Goal: Navigation & Orientation: Find specific page/section

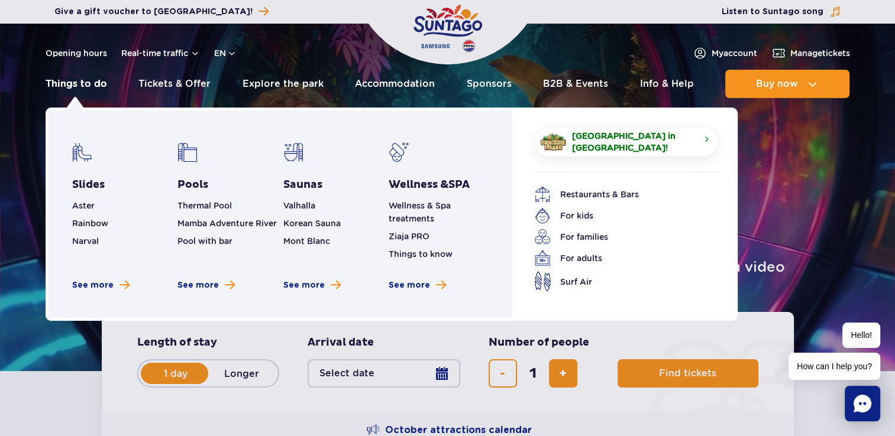
click at [85, 86] on link "Things to do" at bounding box center [77, 84] width 62 height 28
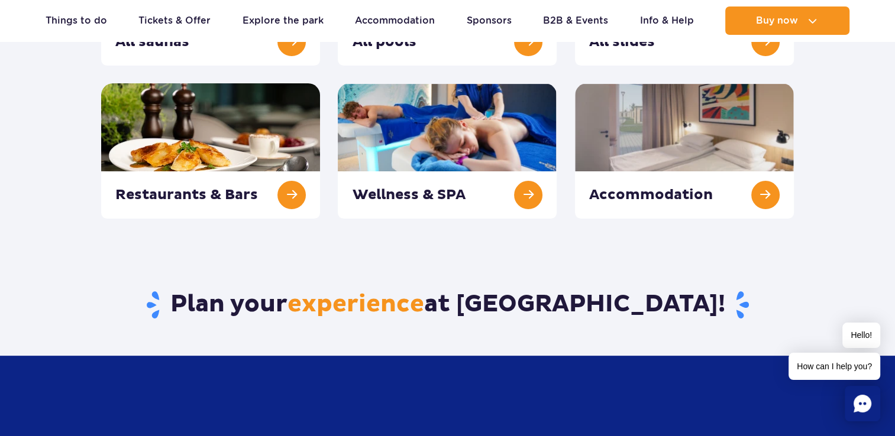
scroll to position [355, 0]
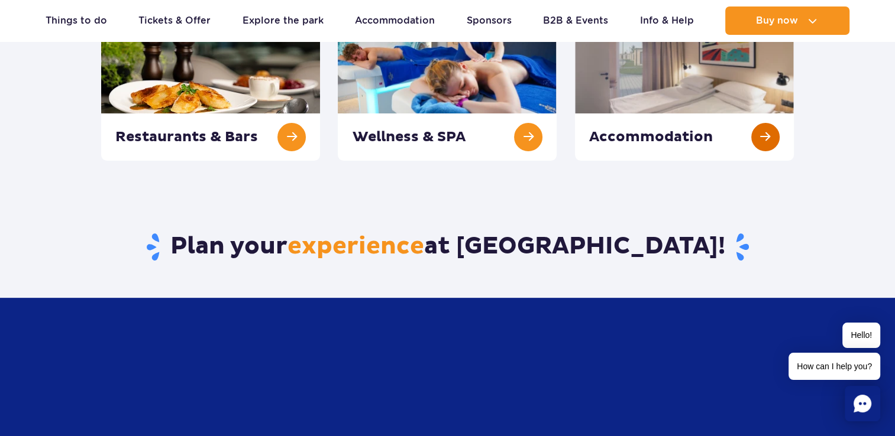
click at [655, 123] on link at bounding box center [684, 92] width 219 height 135
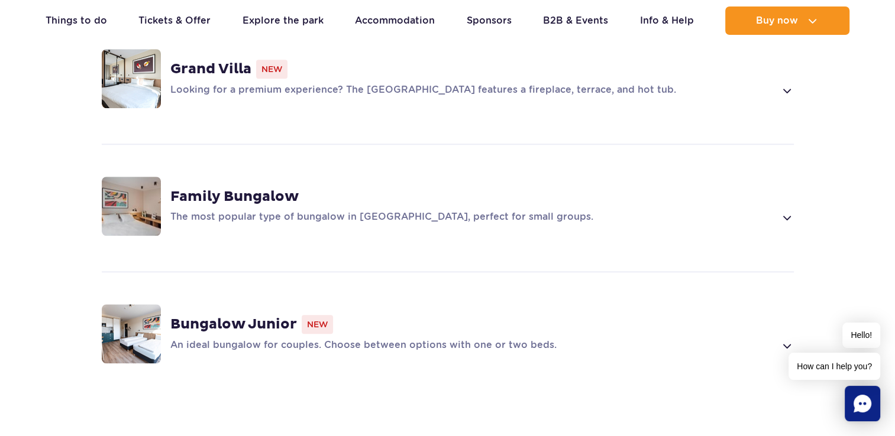
scroll to position [946, 0]
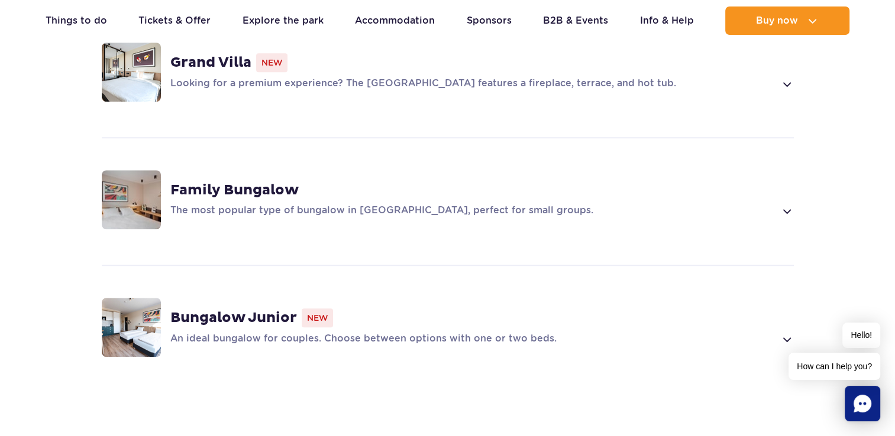
click at [130, 206] on img at bounding box center [131, 199] width 59 height 59
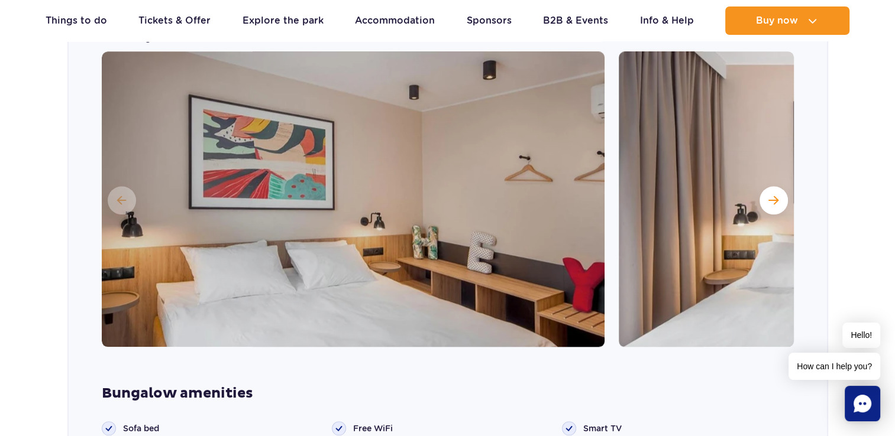
scroll to position [1187, 0]
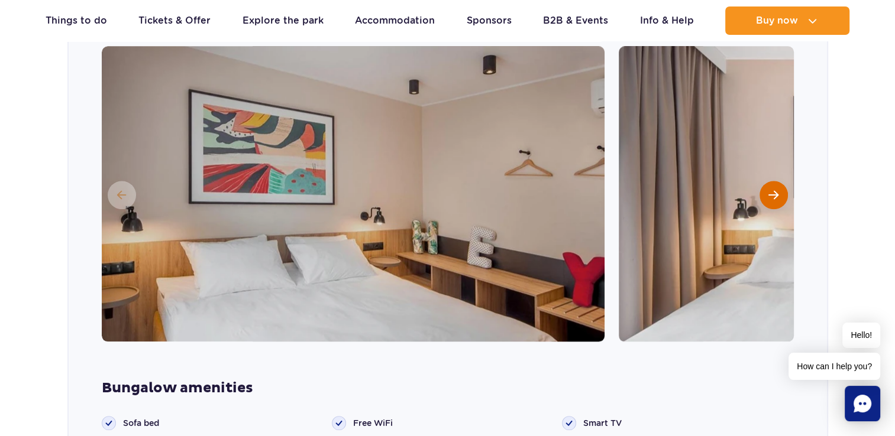
click at [765, 181] on button "Next slide" at bounding box center [773, 195] width 28 height 28
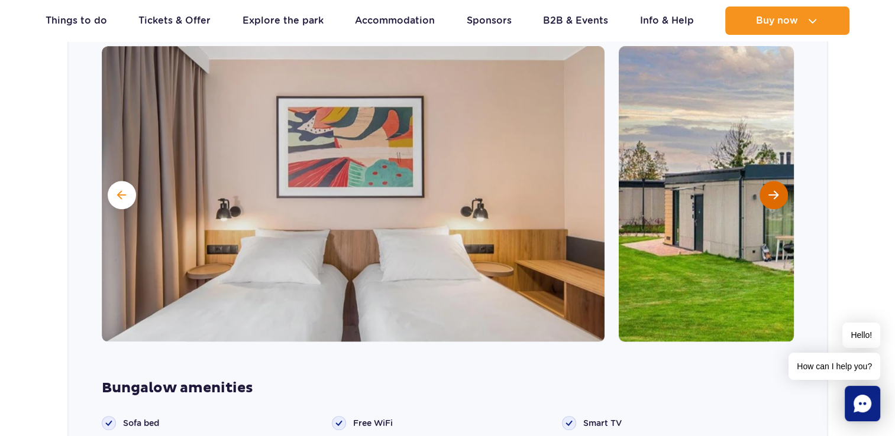
click at [765, 181] on button "Next slide" at bounding box center [773, 195] width 28 height 28
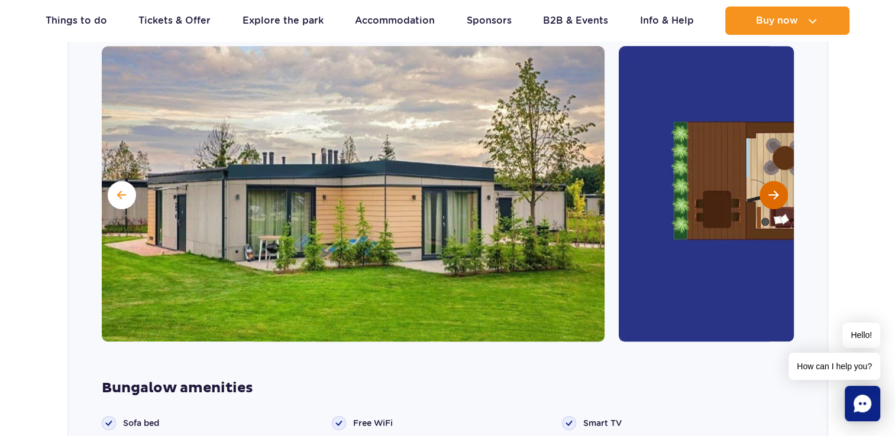
click at [765, 181] on button "Next slide" at bounding box center [773, 195] width 28 height 28
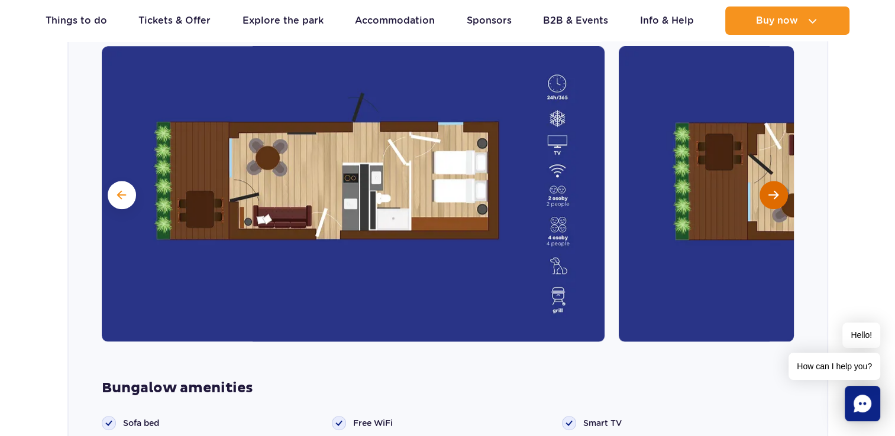
click at [765, 181] on button "Next slide" at bounding box center [773, 195] width 28 height 28
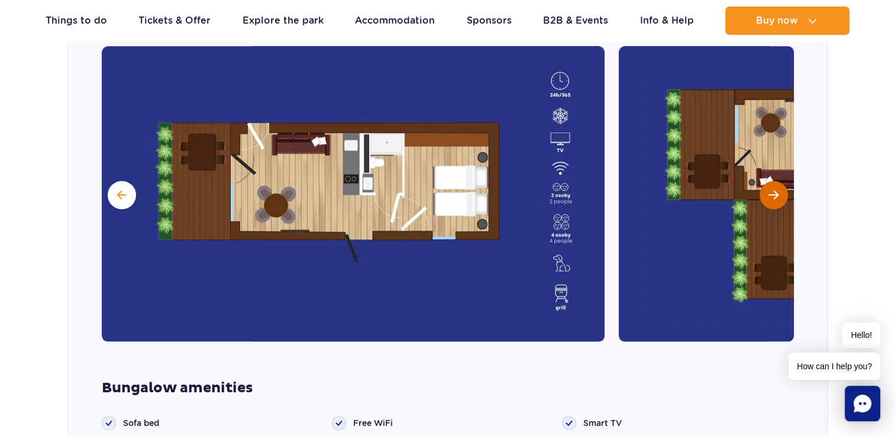
click at [764, 181] on button "Next slide" at bounding box center [773, 195] width 28 height 28
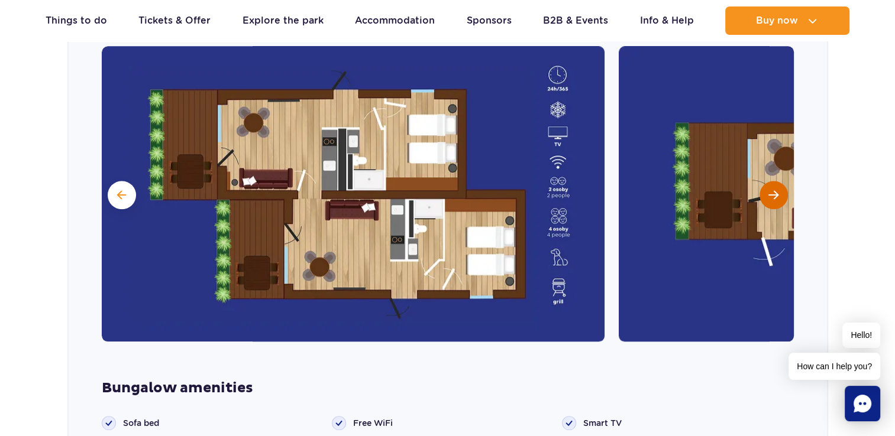
click at [764, 181] on button "Next slide" at bounding box center [773, 195] width 28 height 28
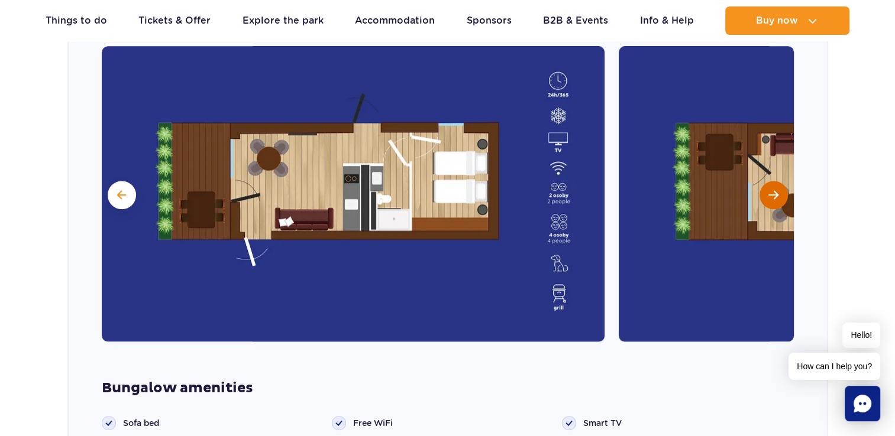
click at [764, 181] on button "Next slide" at bounding box center [773, 195] width 28 height 28
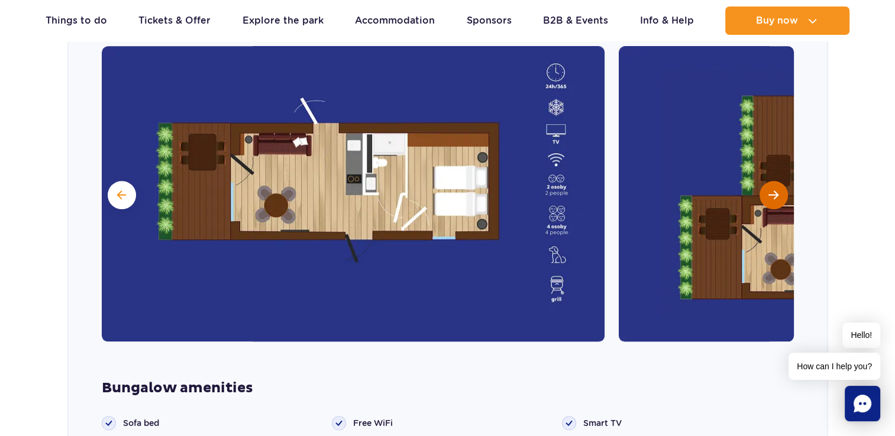
click at [764, 181] on button "Next slide" at bounding box center [773, 195] width 28 height 28
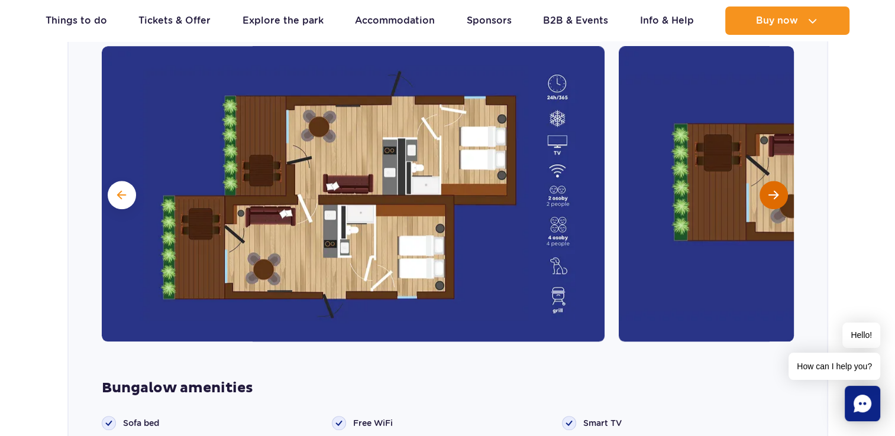
click at [764, 181] on button "Next slide" at bounding box center [773, 195] width 28 height 28
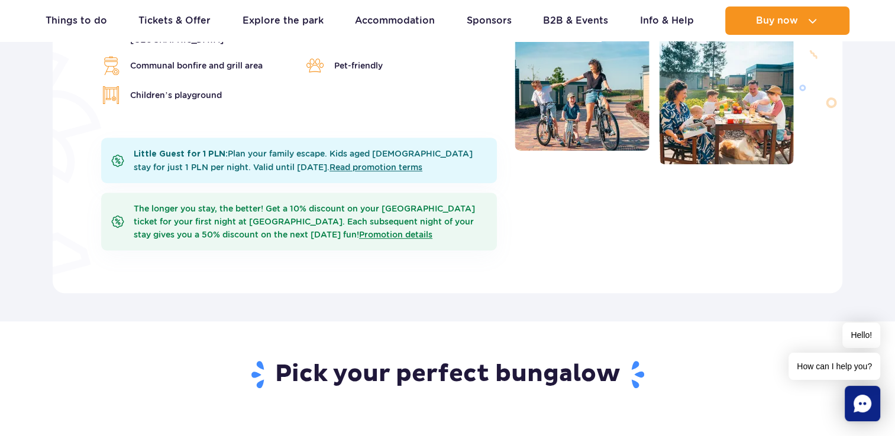
scroll to position [419, 0]
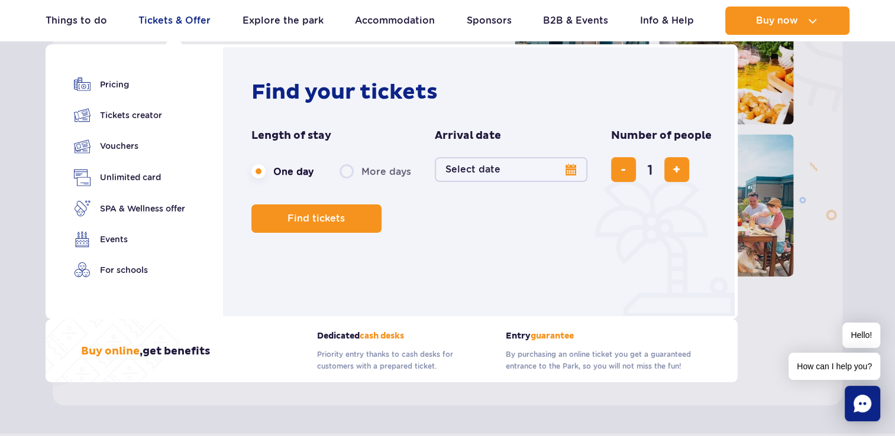
click at [170, 22] on link "Tickets & Offer" at bounding box center [174, 21] width 72 height 28
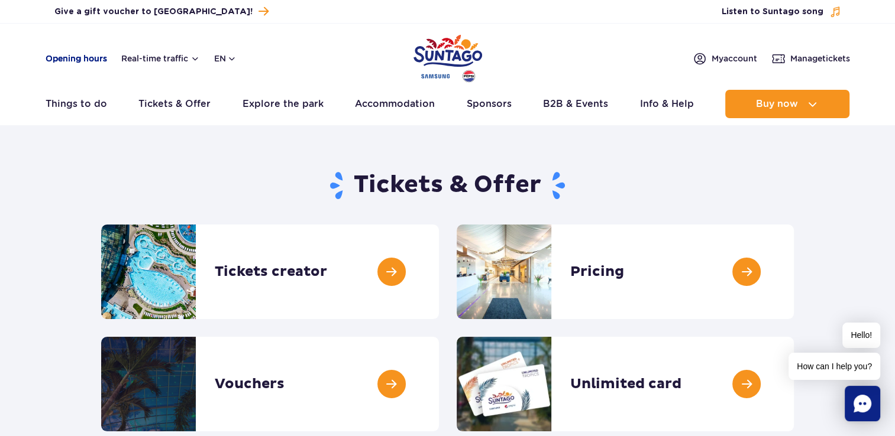
click at [92, 60] on link "Opening hours" at bounding box center [77, 59] width 62 height 12
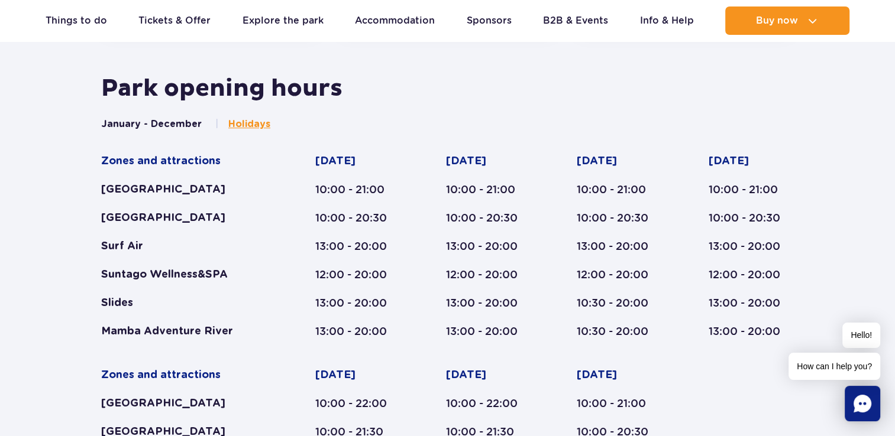
click at [256, 121] on span "Holidays" at bounding box center [249, 124] width 42 height 13
